Goal: Information Seeking & Learning: Learn about a topic

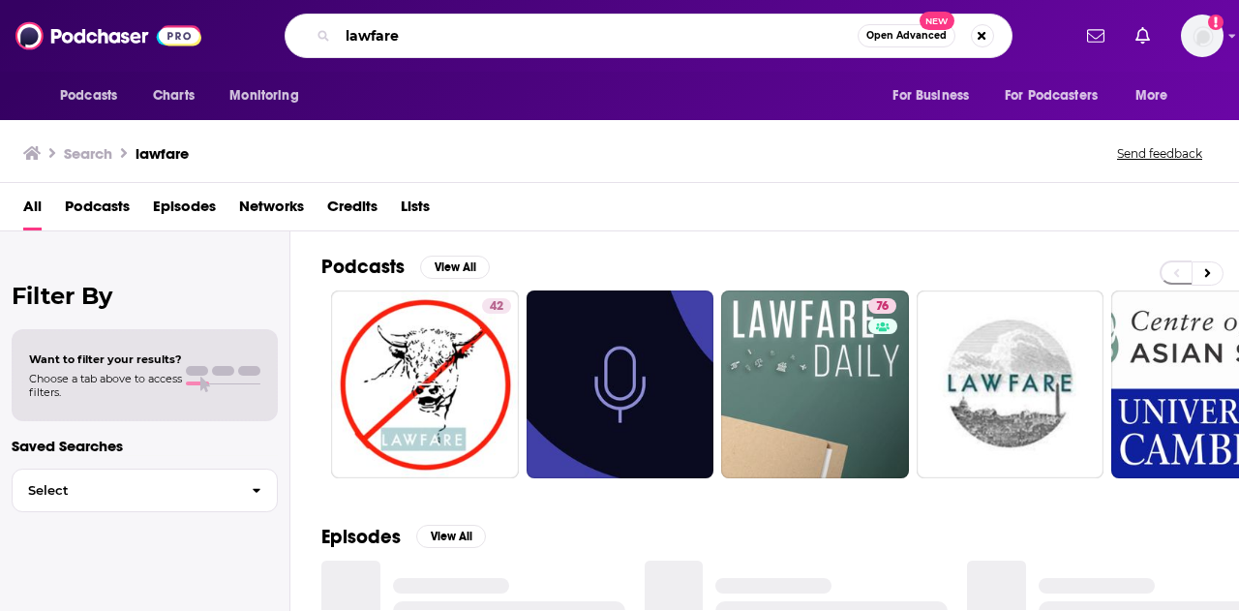
click at [541, 42] on input "lawfare" at bounding box center [598, 35] width 520 height 31
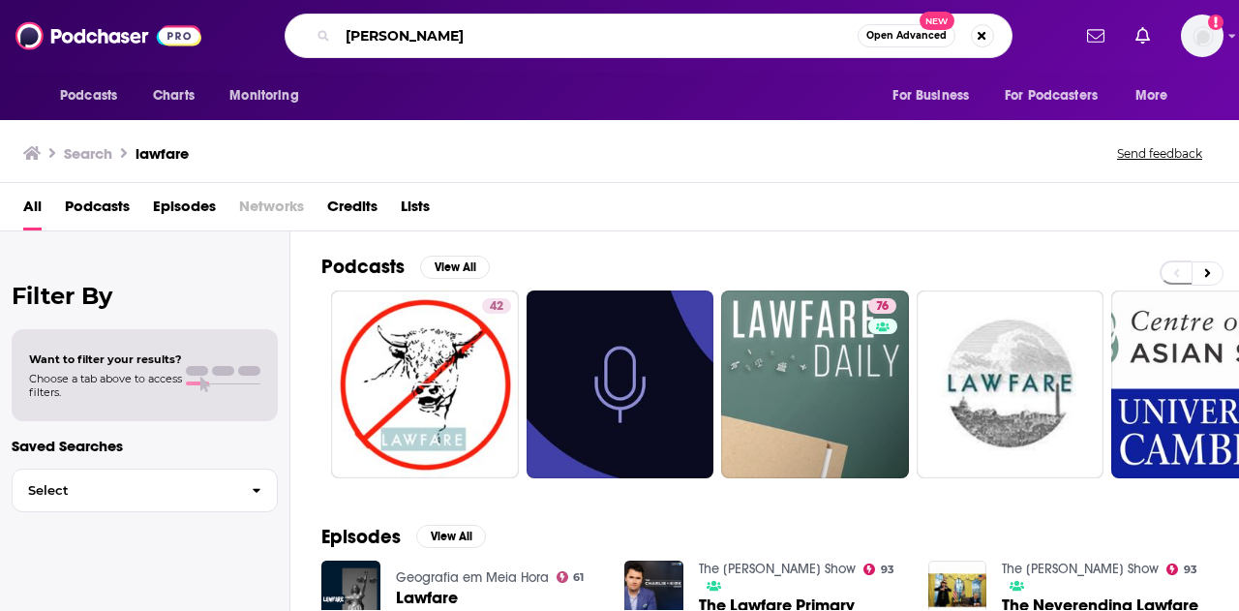
type input "[PERSON_NAME]"
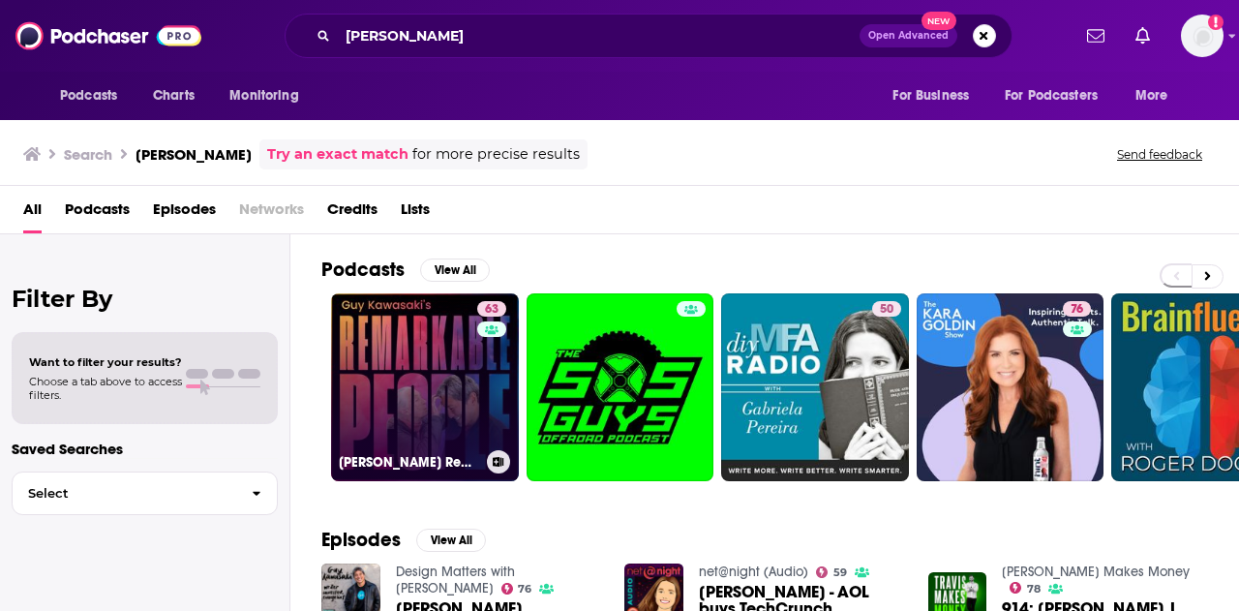
click at [434, 401] on link "63 [PERSON_NAME] Remarkable People" at bounding box center [425, 387] width 188 height 188
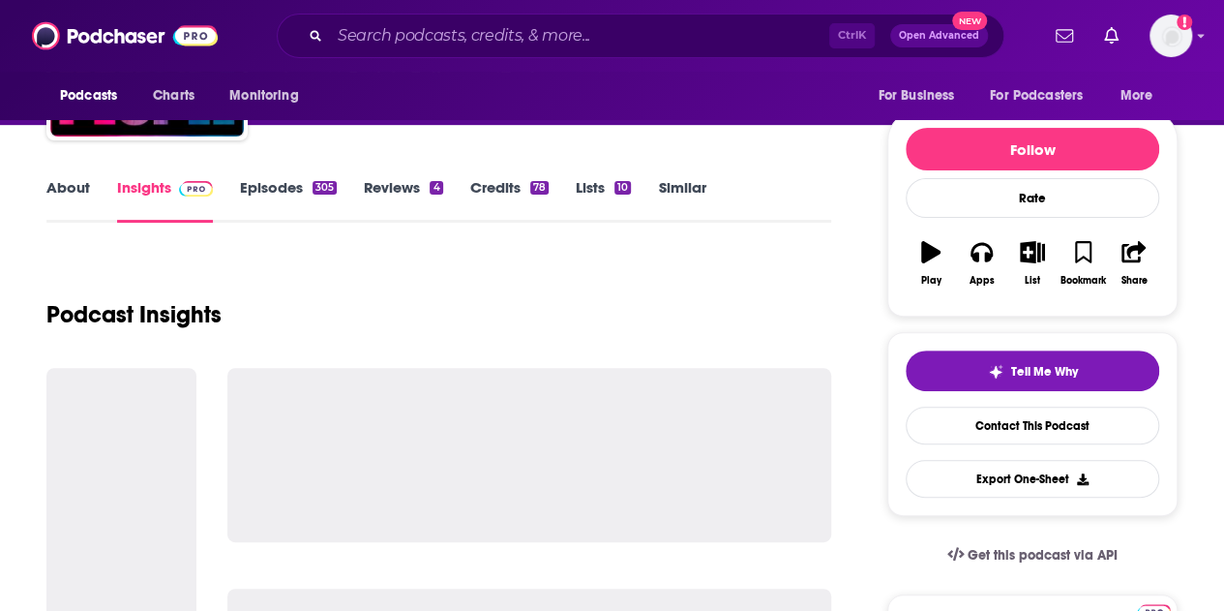
scroll to position [196, 0]
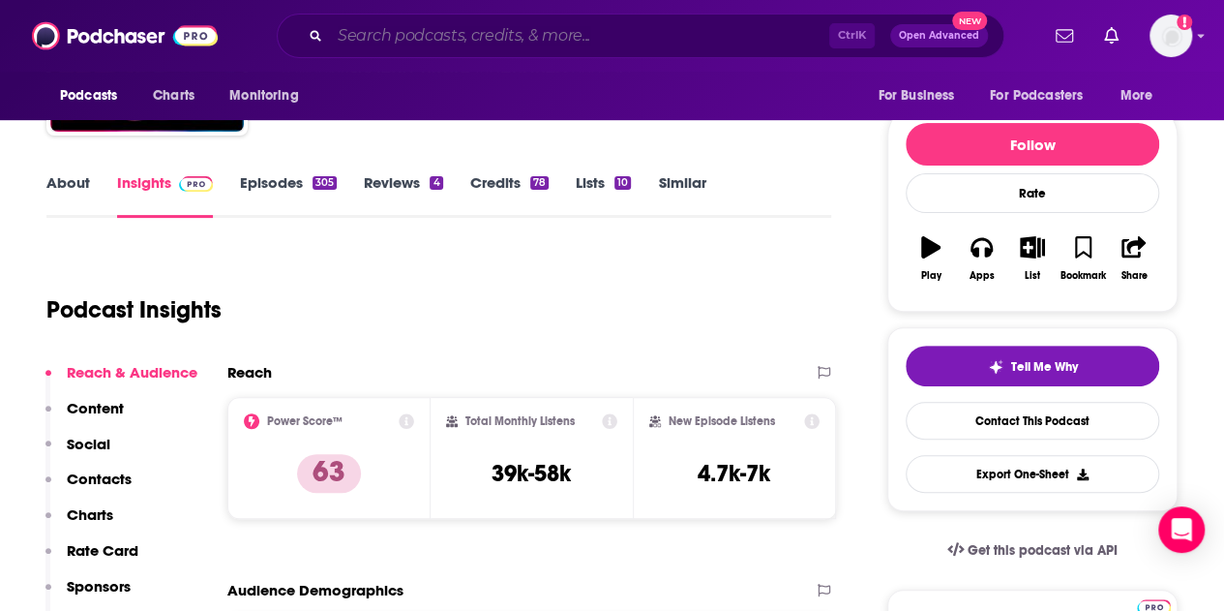
click at [370, 29] on input "Search podcasts, credits, & more..." at bounding box center [579, 35] width 499 height 31
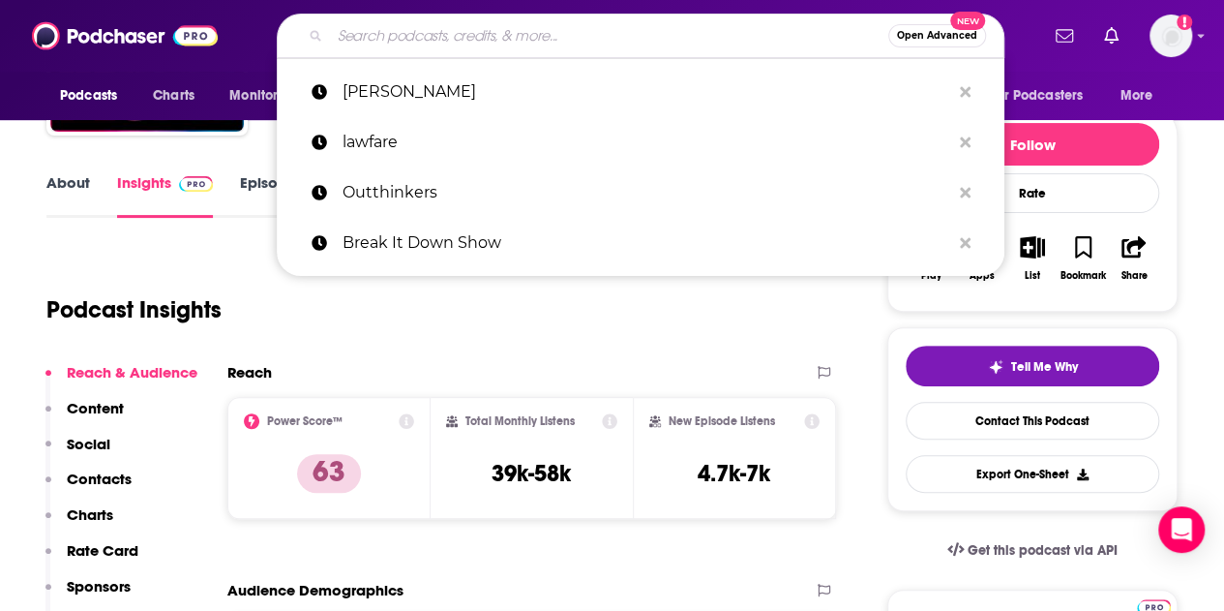
paste input "The [PERSON_NAME] Leadership Podcast"
type input "The [PERSON_NAME] Leadership Podcast"
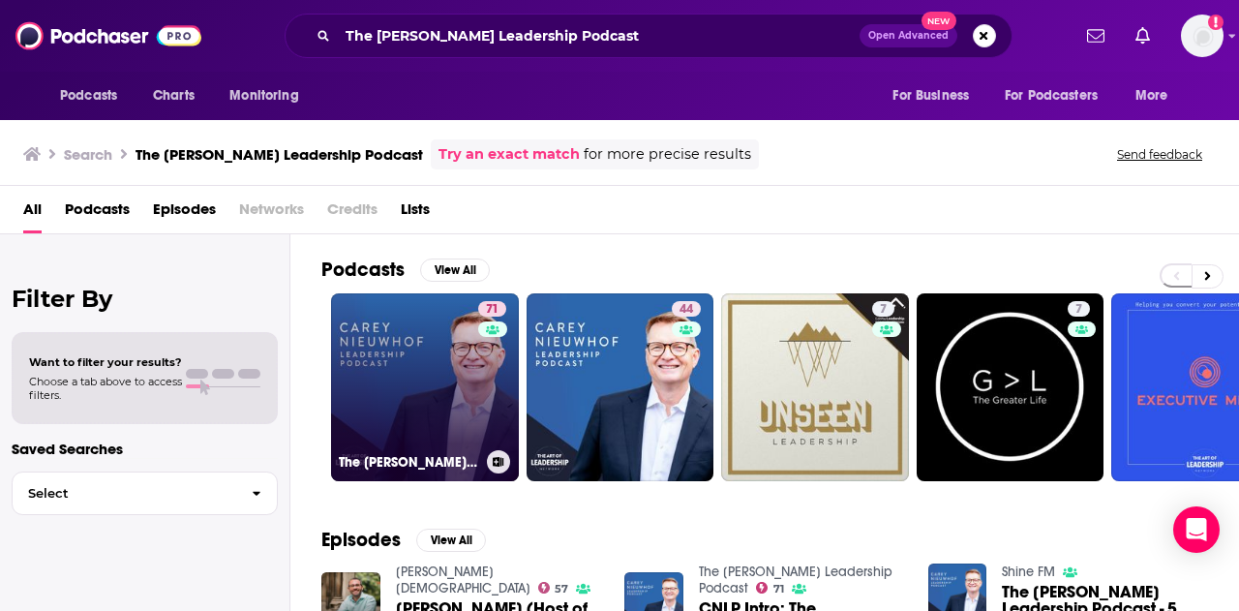
click at [454, 374] on link "71 The [PERSON_NAME] Leadership Podcast" at bounding box center [425, 387] width 188 height 188
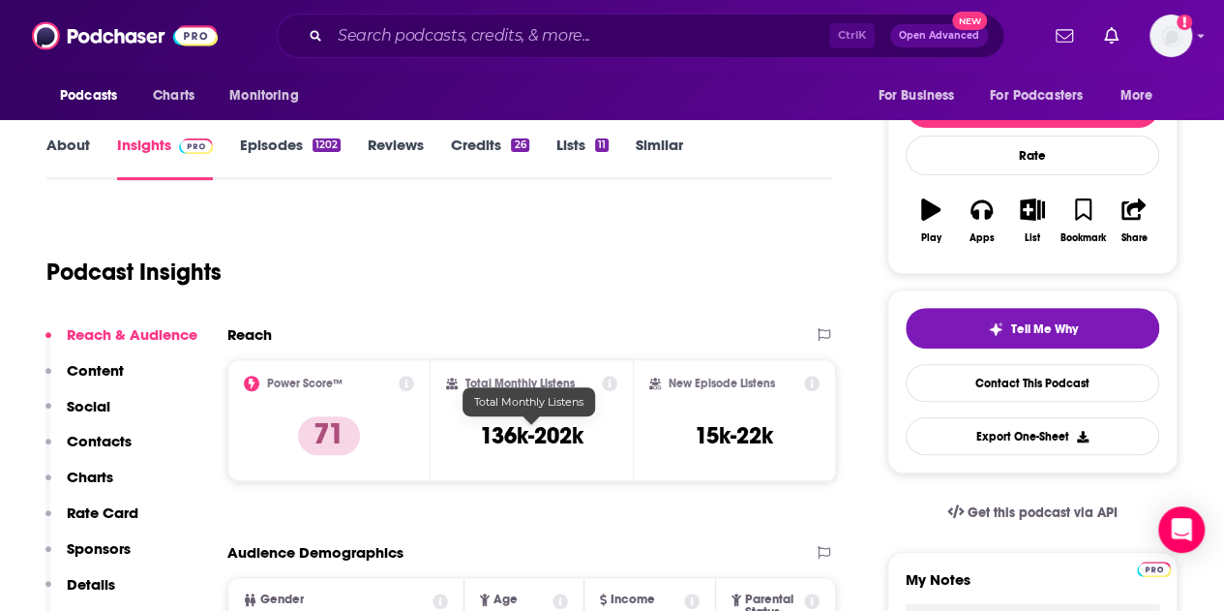
scroll to position [234, 0]
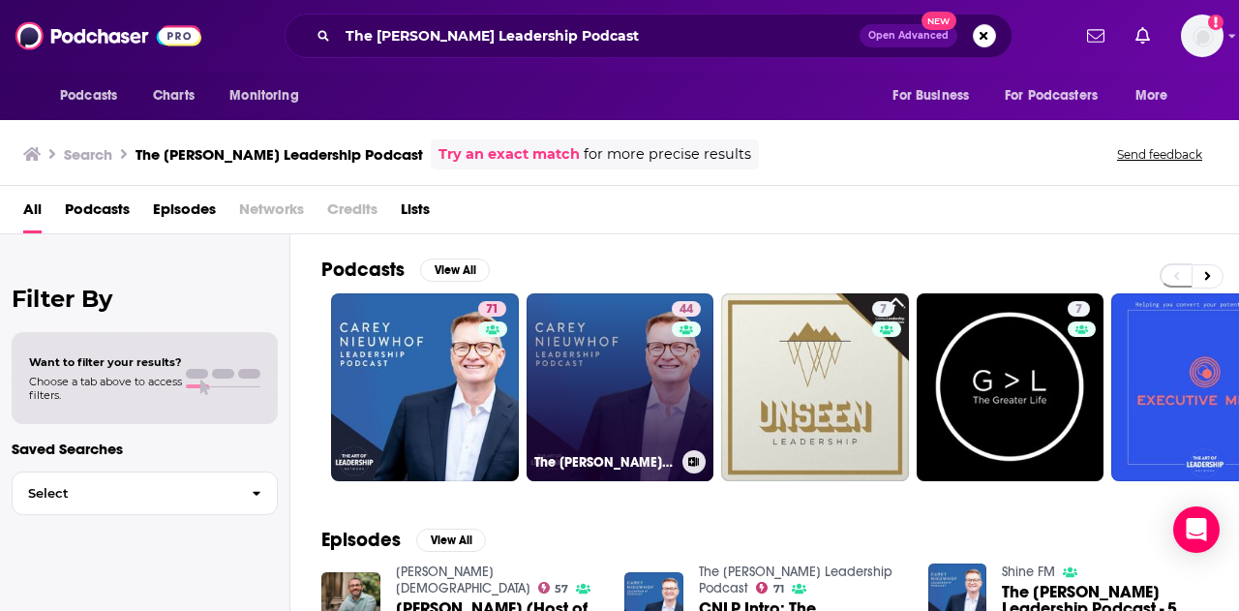
click at [628, 346] on link "44 The [PERSON_NAME] Leadership Podcast" at bounding box center [621, 387] width 188 height 188
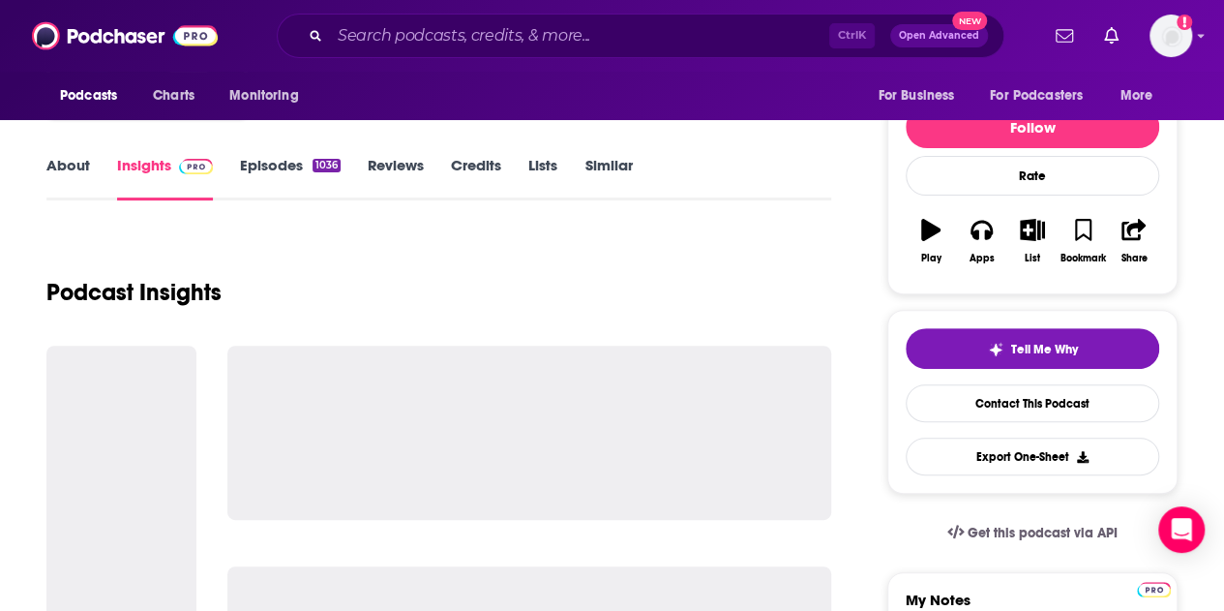
scroll to position [215, 0]
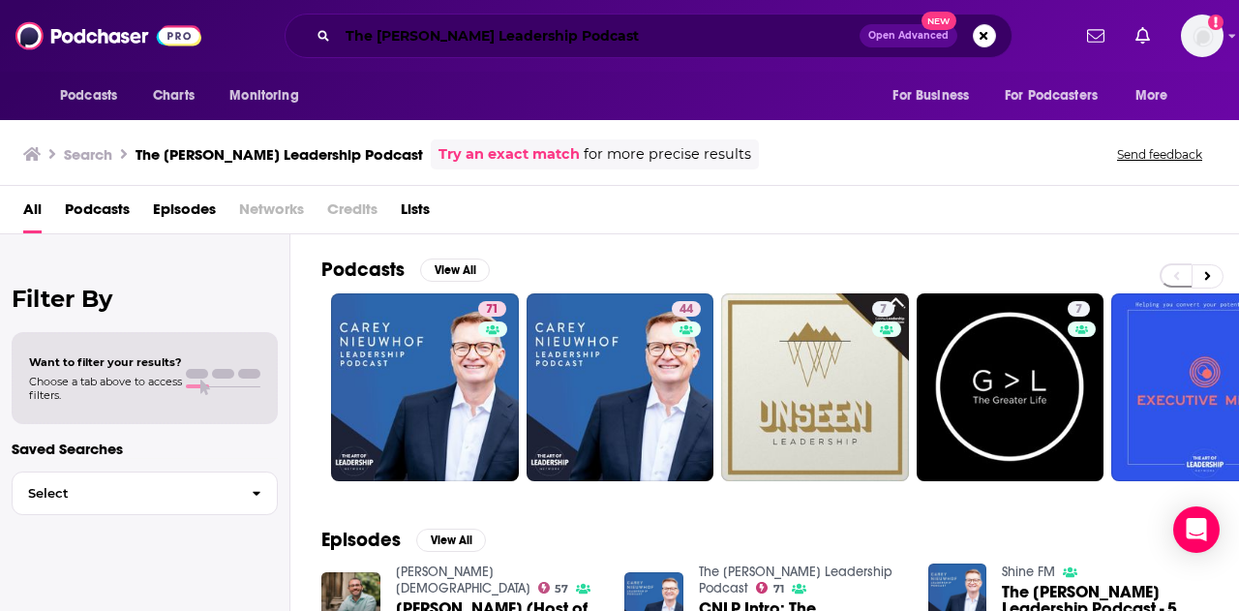
click at [431, 30] on input "The [PERSON_NAME] Leadership Podcast" at bounding box center [599, 35] width 522 height 31
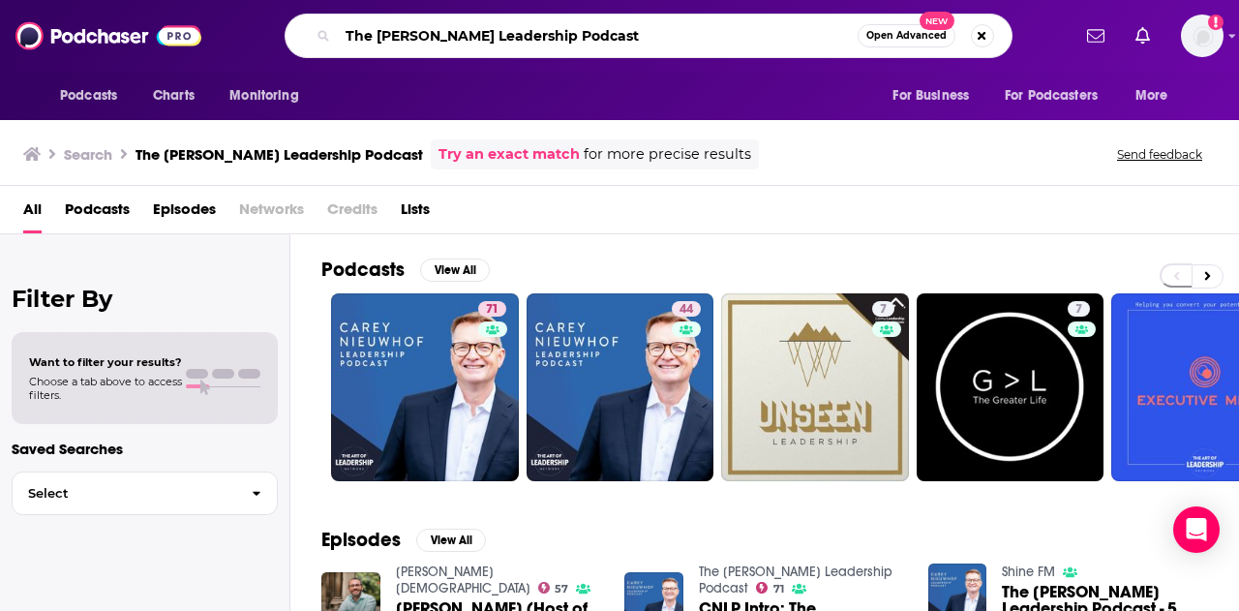
click at [431, 30] on input "The [PERSON_NAME] Leadership Podcast" at bounding box center [598, 35] width 520 height 31
type input "[PERSON_NAME]"
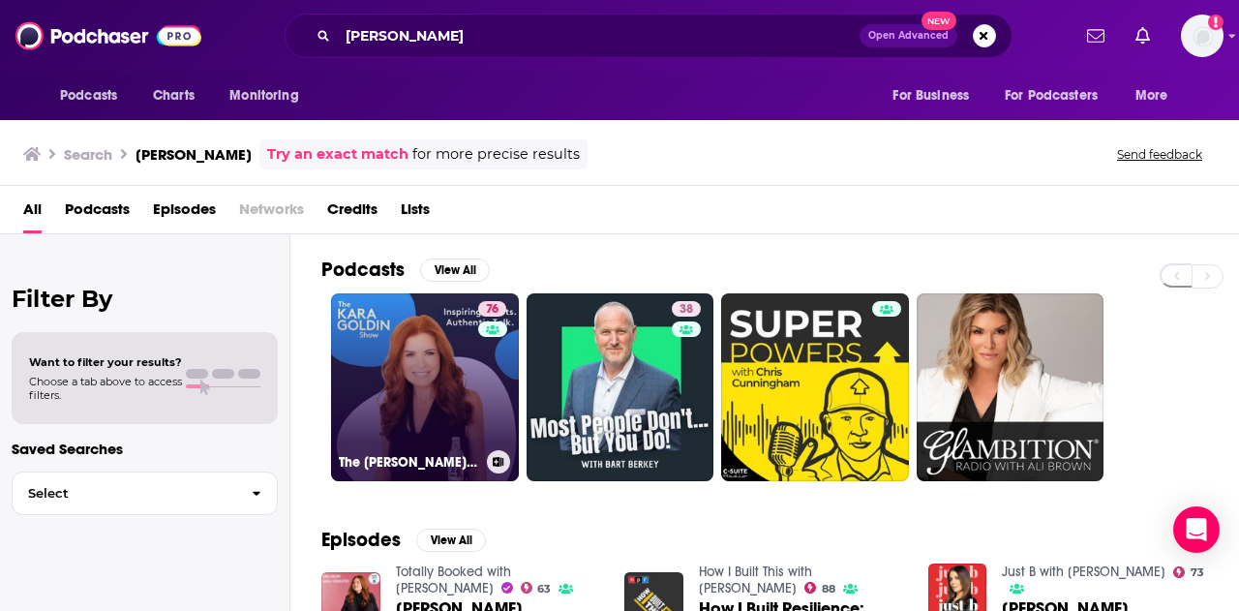
click at [410, 440] on link "76 The [PERSON_NAME] Show" at bounding box center [425, 387] width 188 height 188
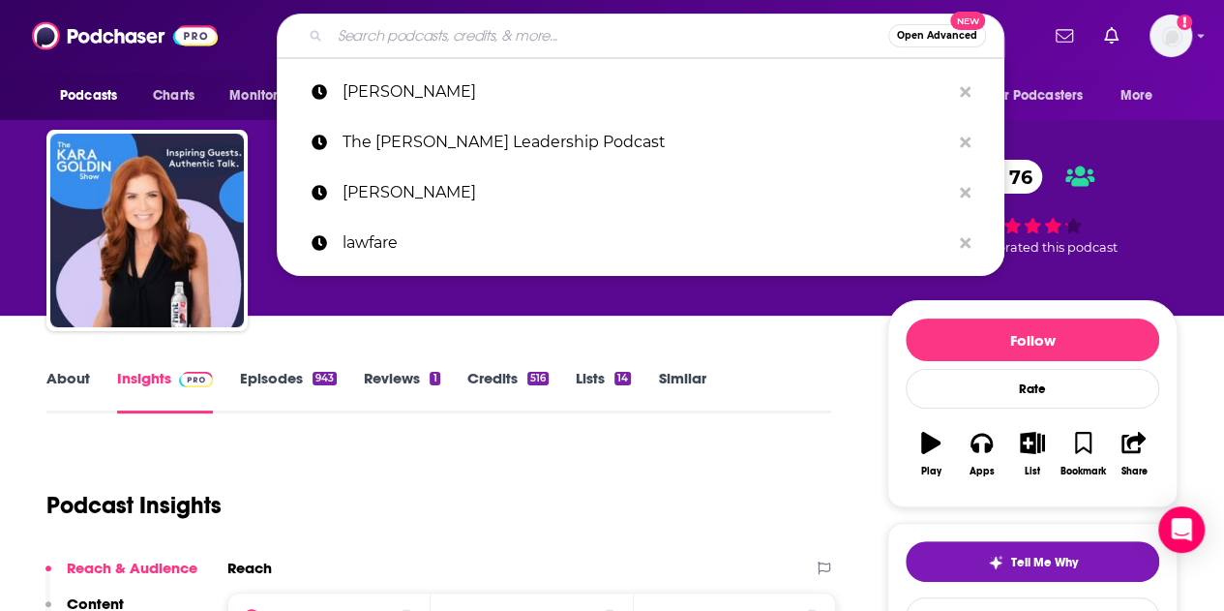
click at [426, 38] on input "Search podcasts, credits, & more..." at bounding box center [609, 35] width 558 height 31
paste input "Creating Confidence with [PERSON_NAME]"
type input "Creating Confidence with [PERSON_NAME]"
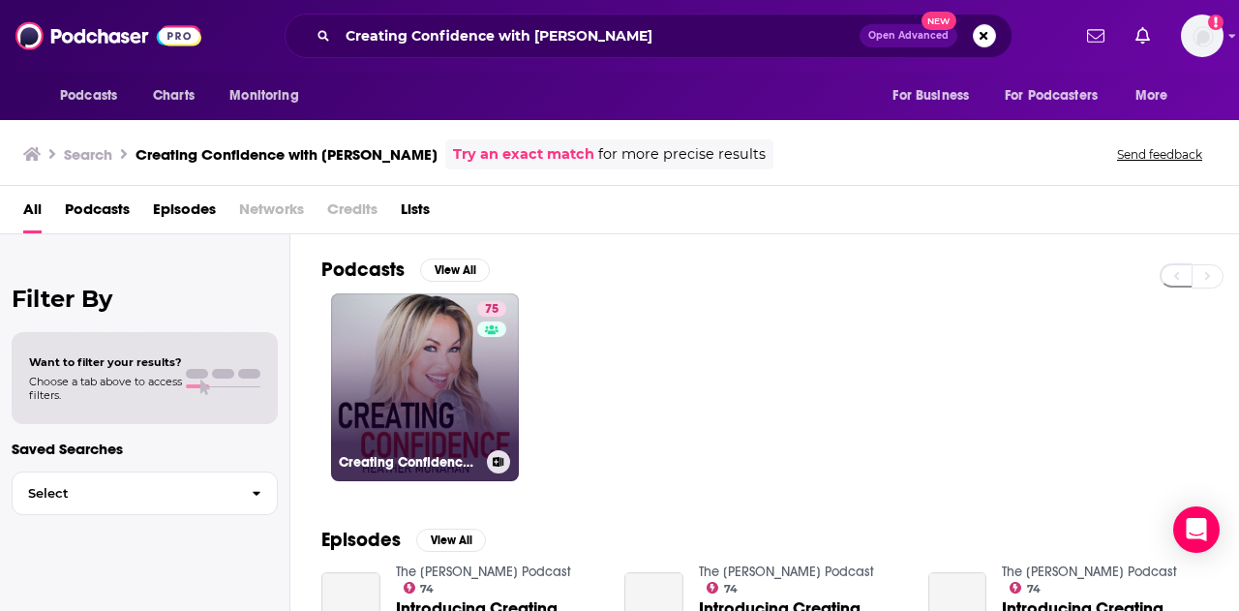
click at [435, 394] on link "75 Creating Confidence with [PERSON_NAME]" at bounding box center [425, 387] width 188 height 188
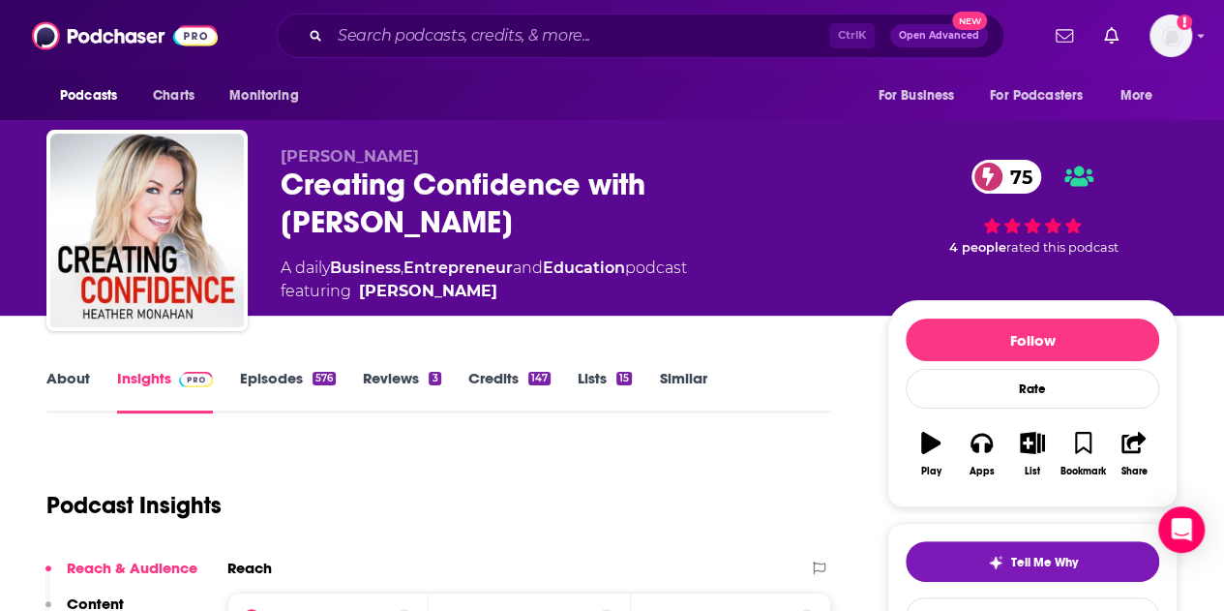
scroll to position [285, 0]
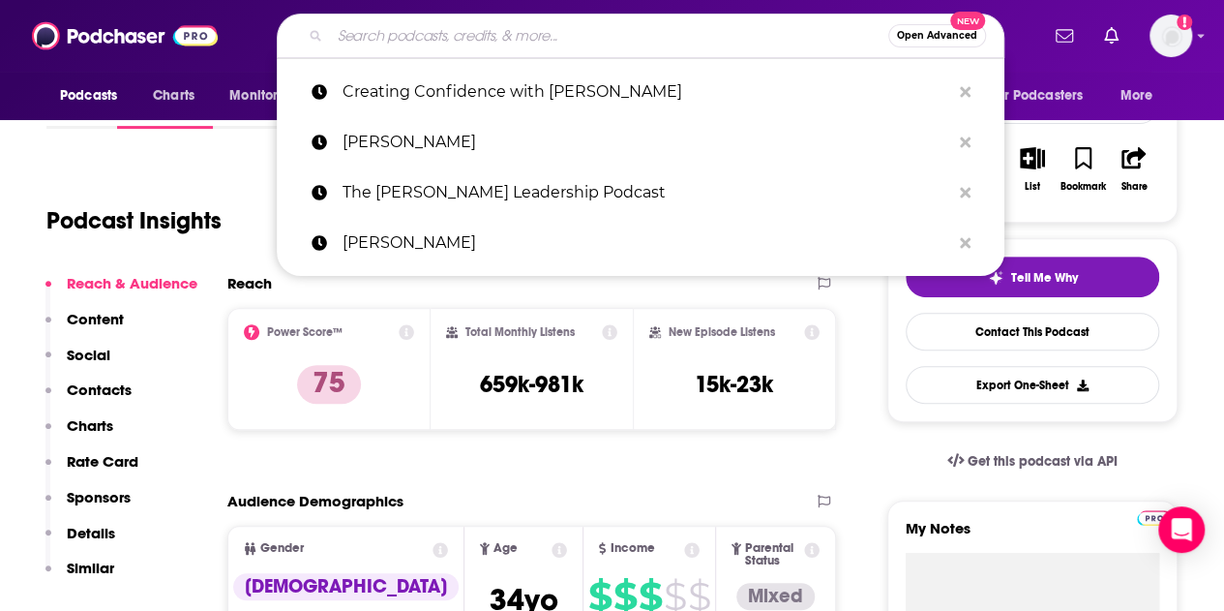
click at [408, 36] on input "Search podcasts, credits, & more..." at bounding box center [609, 35] width 558 height 31
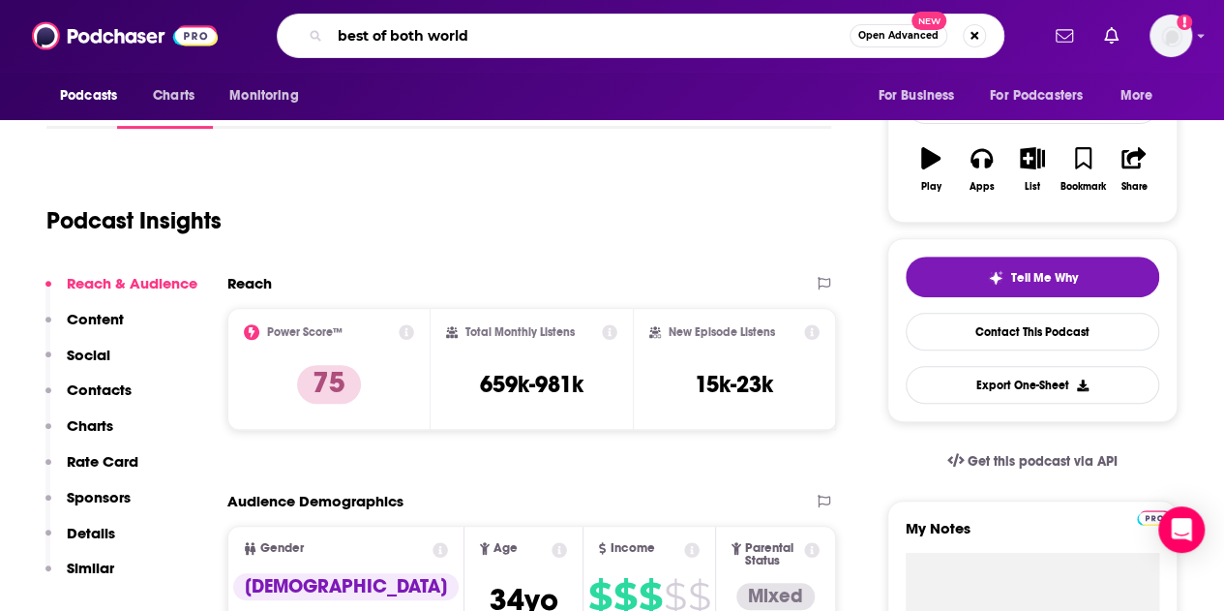
type input "best of both worlds"
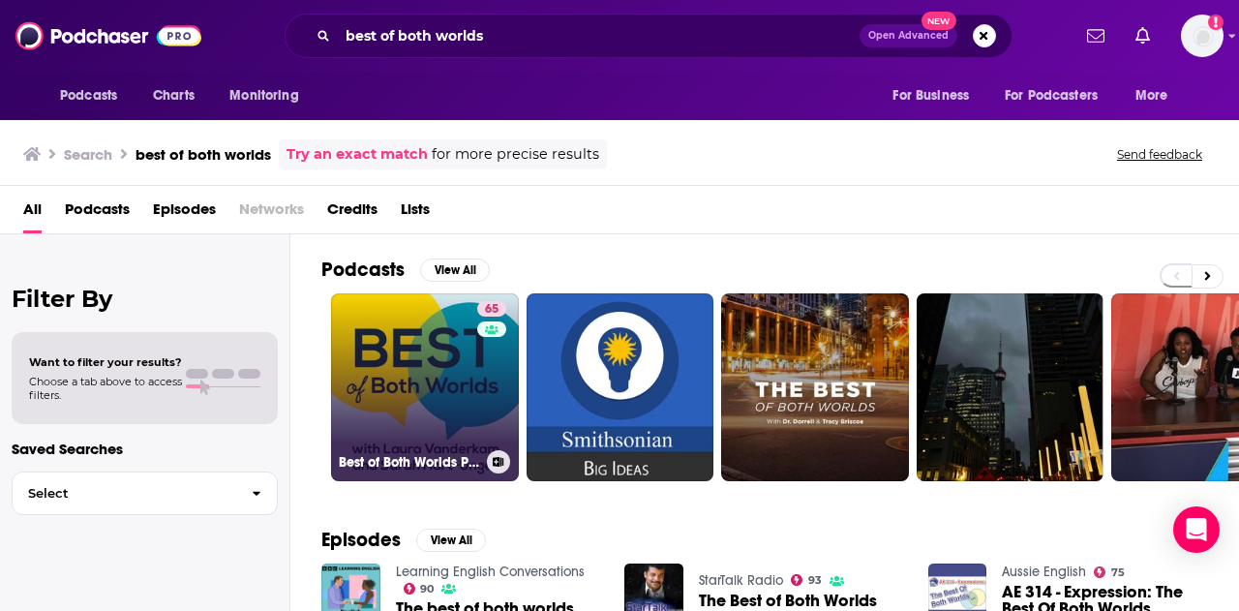
click at [406, 378] on link "65 Best of Both Worlds Podcast" at bounding box center [425, 387] width 188 height 188
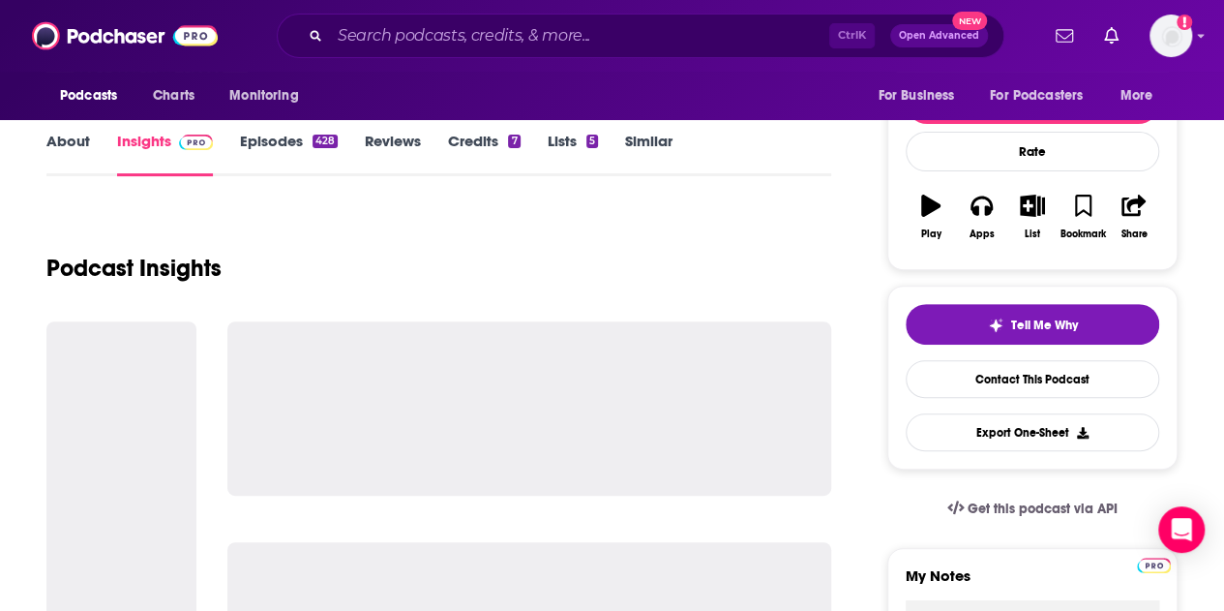
scroll to position [238, 0]
